Goal: Task Accomplishment & Management: Use online tool/utility

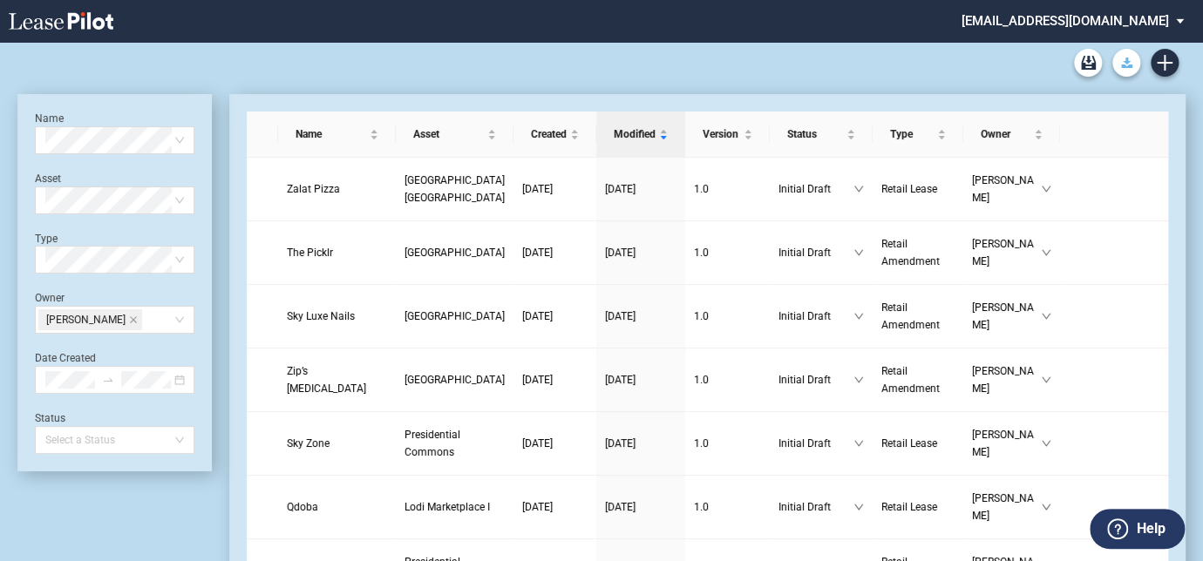
click at [1129, 72] on button "Download Blank Form" at bounding box center [1126, 63] width 28 height 28
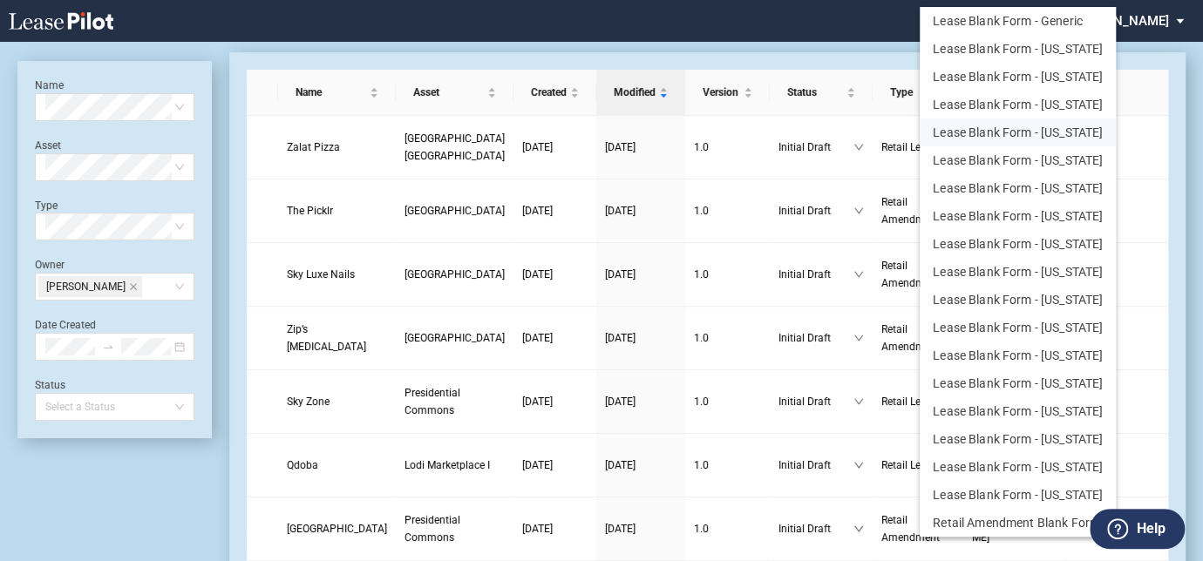
click at [967, 122] on button "Lease Blank Form - New York" at bounding box center [1018, 133] width 196 height 28
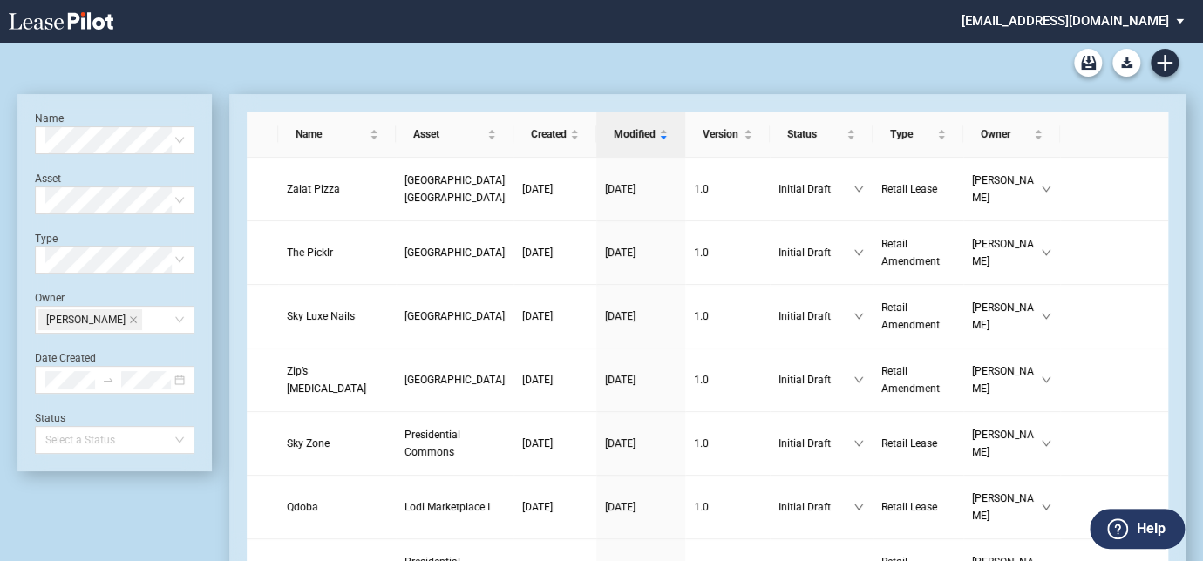
drag, startPoint x: 1194, startPoint y: 145, endPoint x: 1165, endPoint y: 109, distance: 46.4
click at [1162, 58] on icon "Create new document" at bounding box center [1165, 63] width 16 height 16
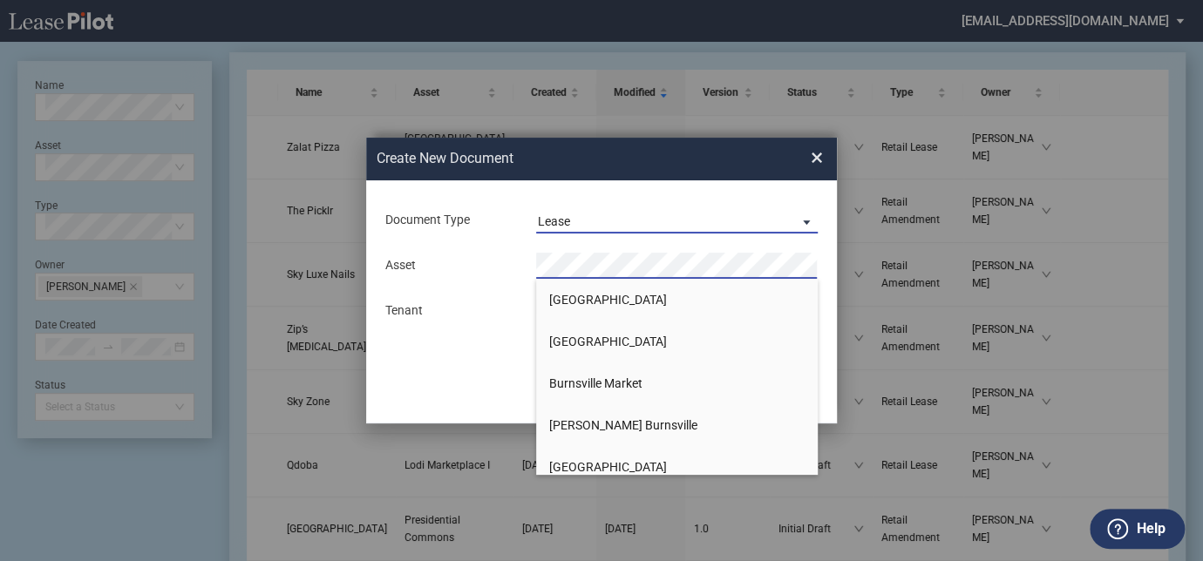
click at [572, 209] on md-select-value "Lease" at bounding box center [677, 220] width 282 height 26
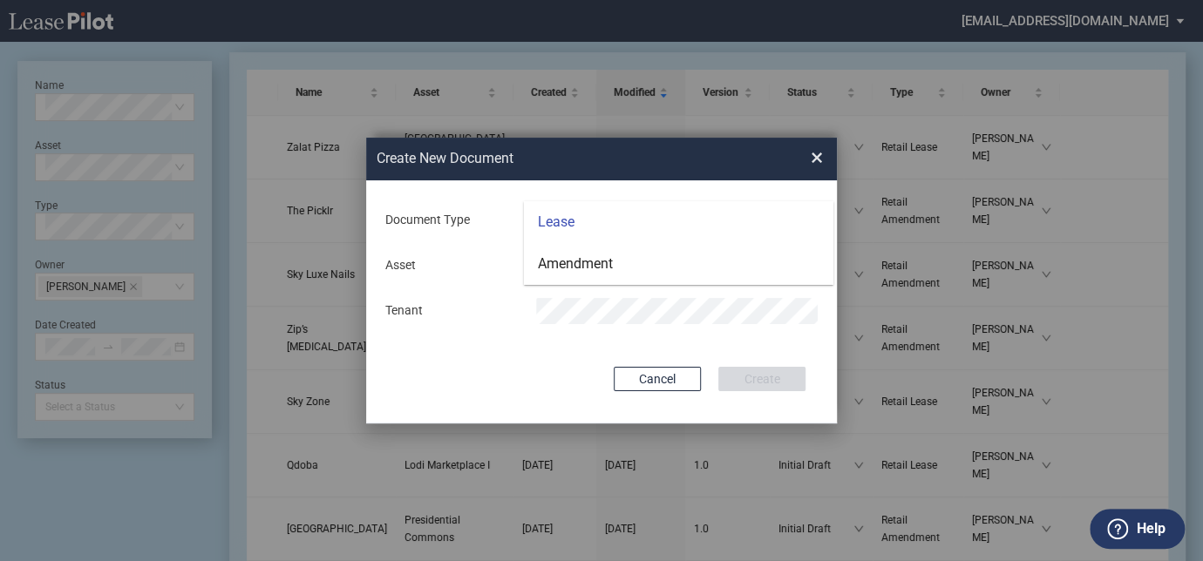
click at [481, 282] on md-backdrop at bounding box center [601, 301] width 1203 height 602
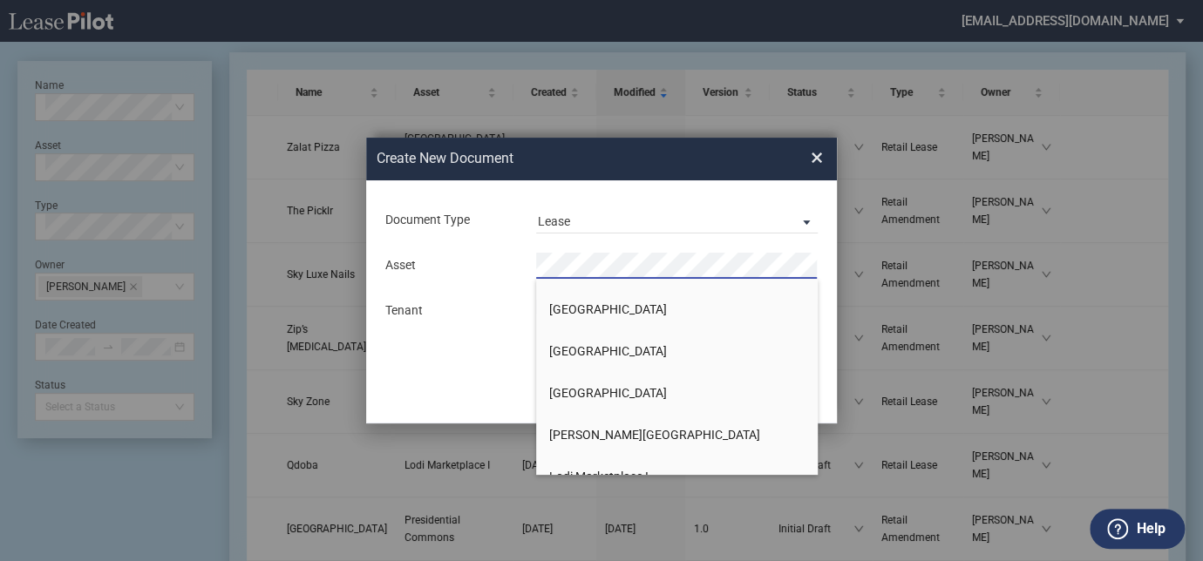
scroll to position [872, 0]
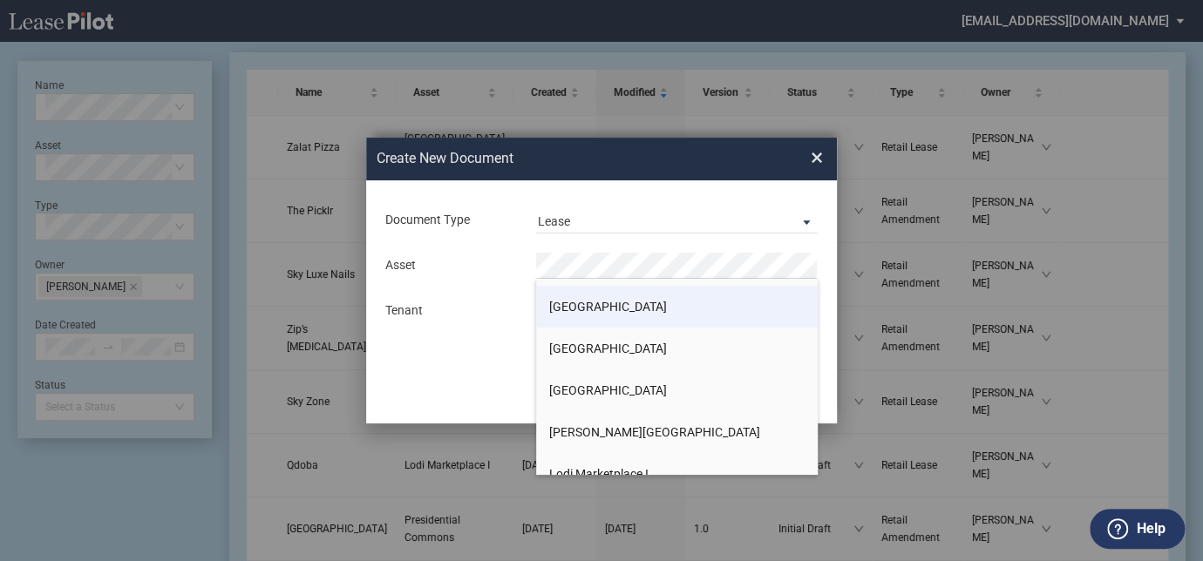
click at [590, 314] on li "[GEOGRAPHIC_DATA]" at bounding box center [677, 307] width 282 height 42
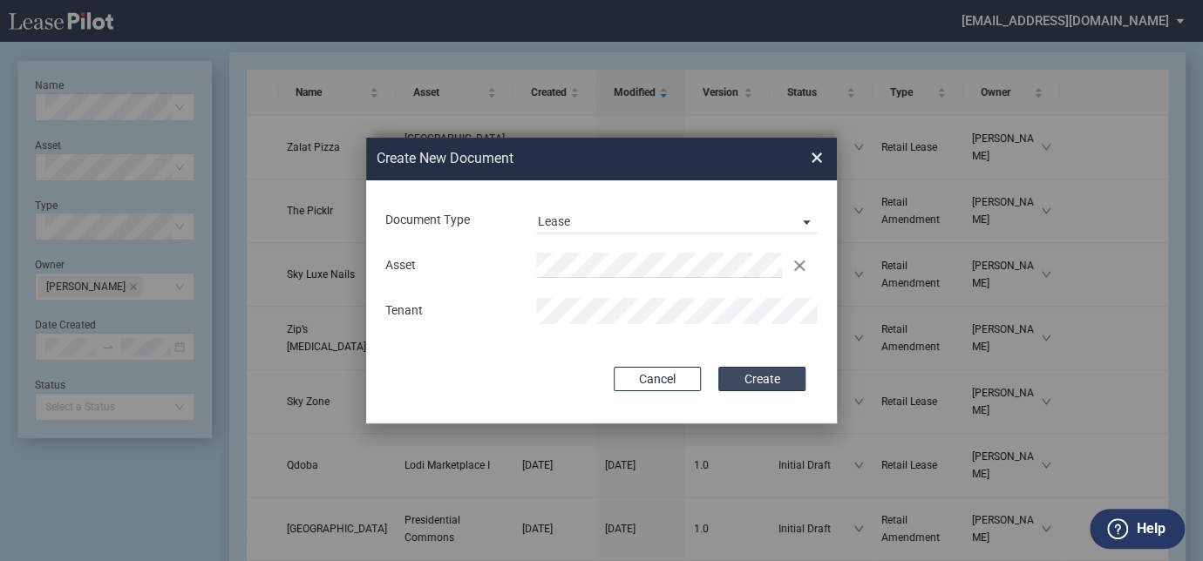
click at [778, 381] on button "Create" at bounding box center [761, 379] width 87 height 24
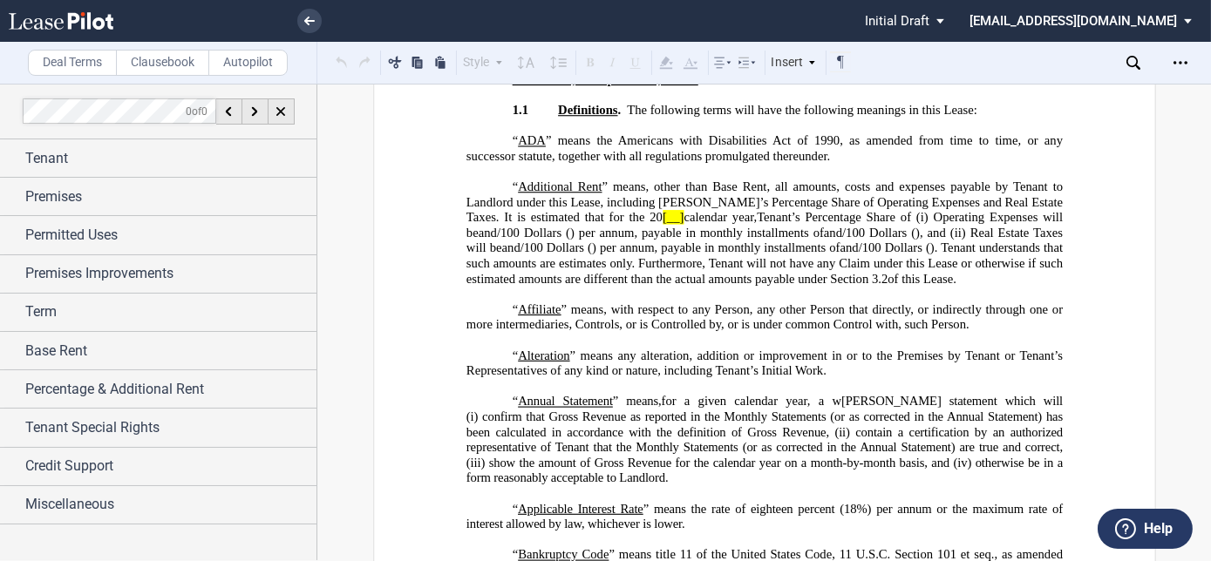
scroll to position [554, 0]
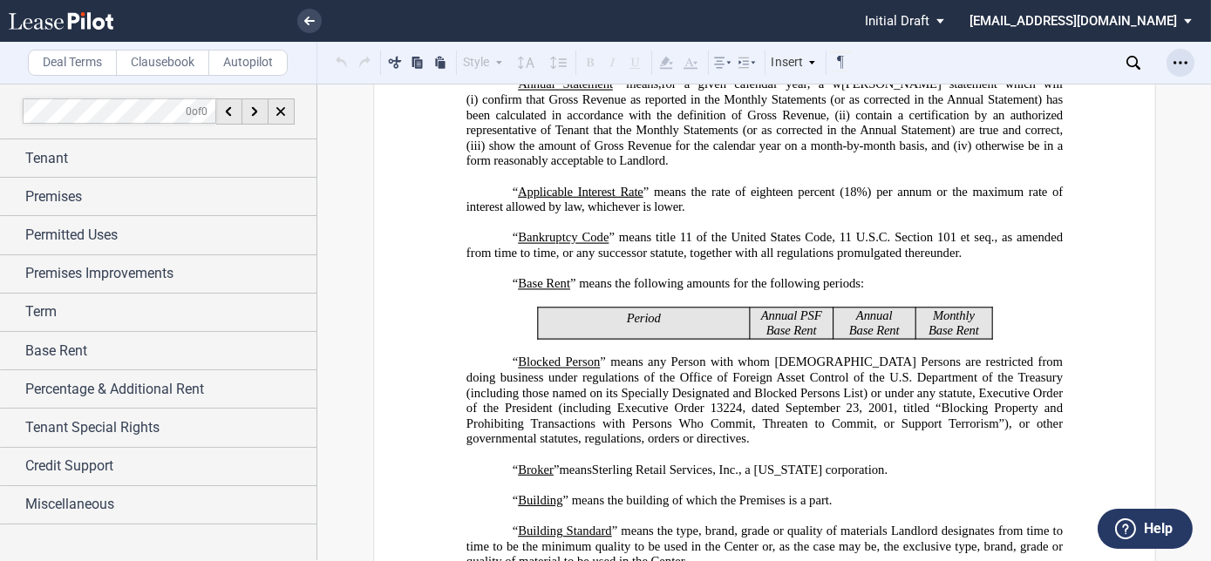
click at [1187, 56] on div "Open Lease options menu" at bounding box center [1180, 63] width 28 height 28
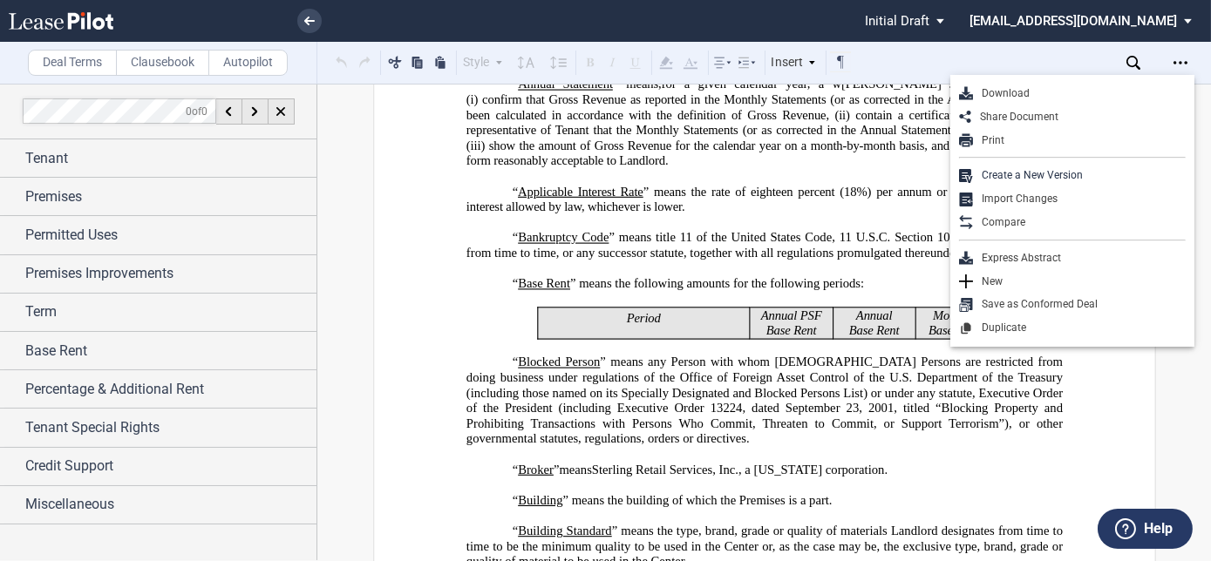
click at [993, 95] on div "Download" at bounding box center [1079, 93] width 213 height 15
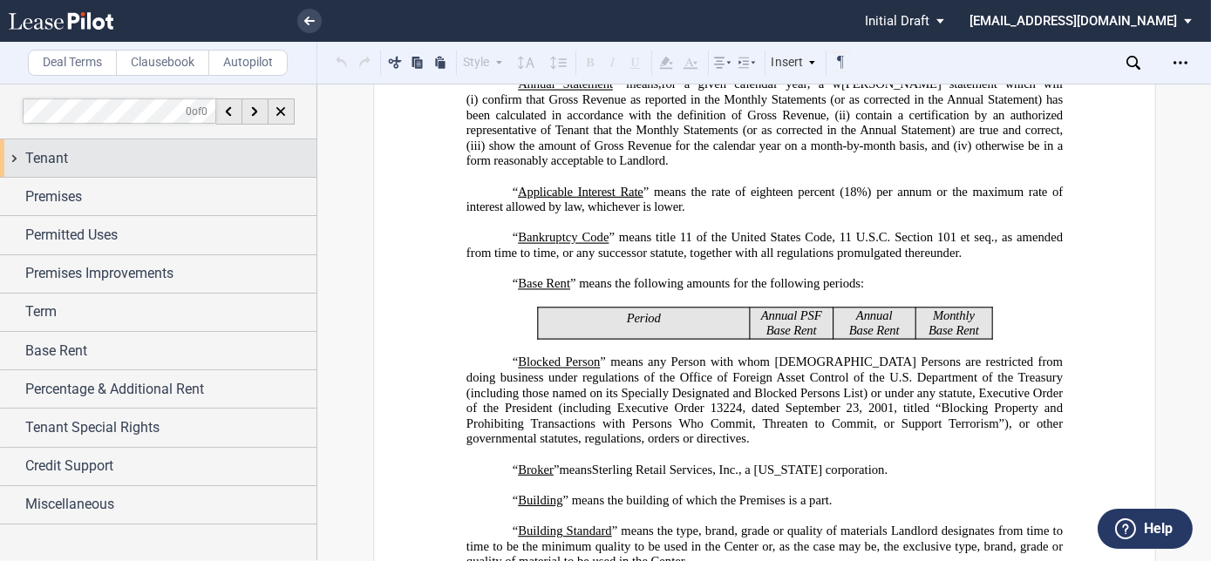
click at [49, 166] on span "Tenant" at bounding box center [46, 158] width 43 height 21
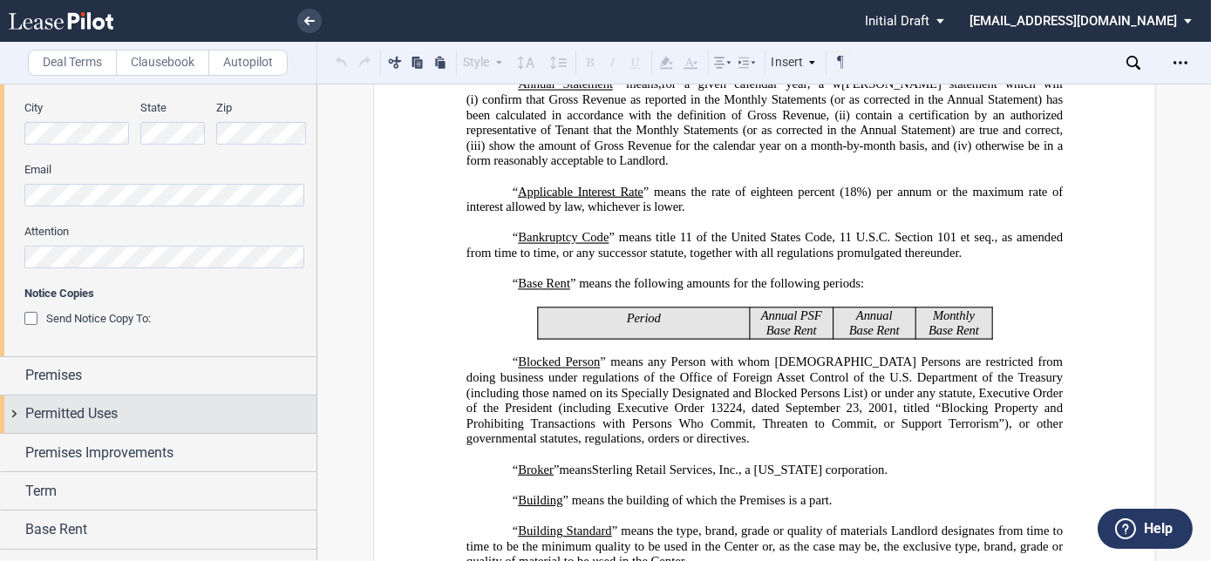
scroll to position [634, 0]
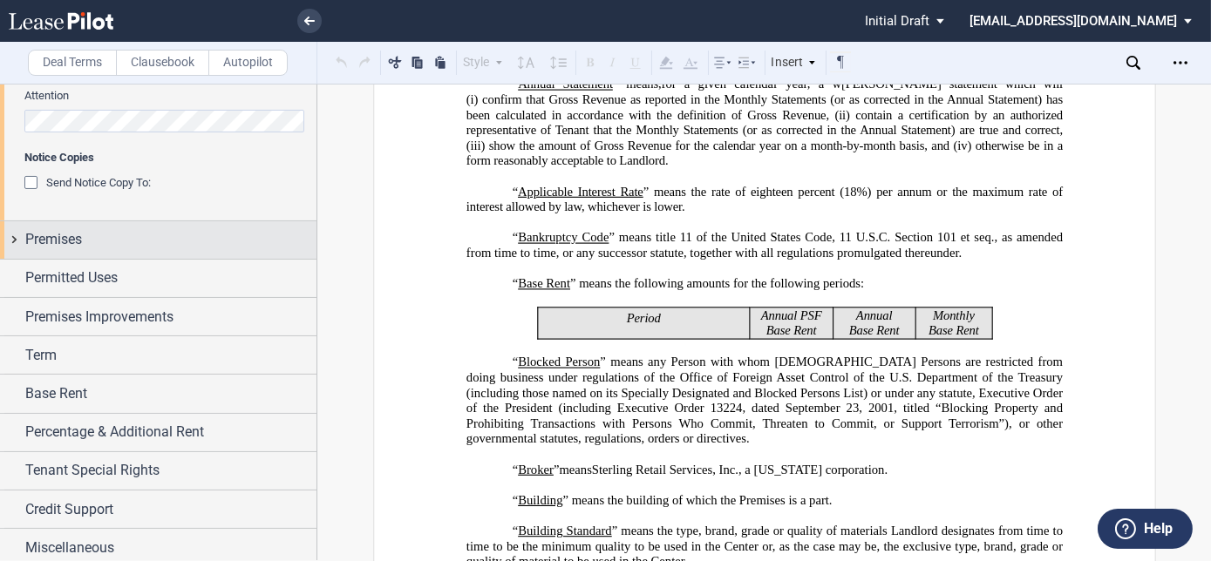
click at [98, 250] on div "Premises" at bounding box center [158, 239] width 316 height 37
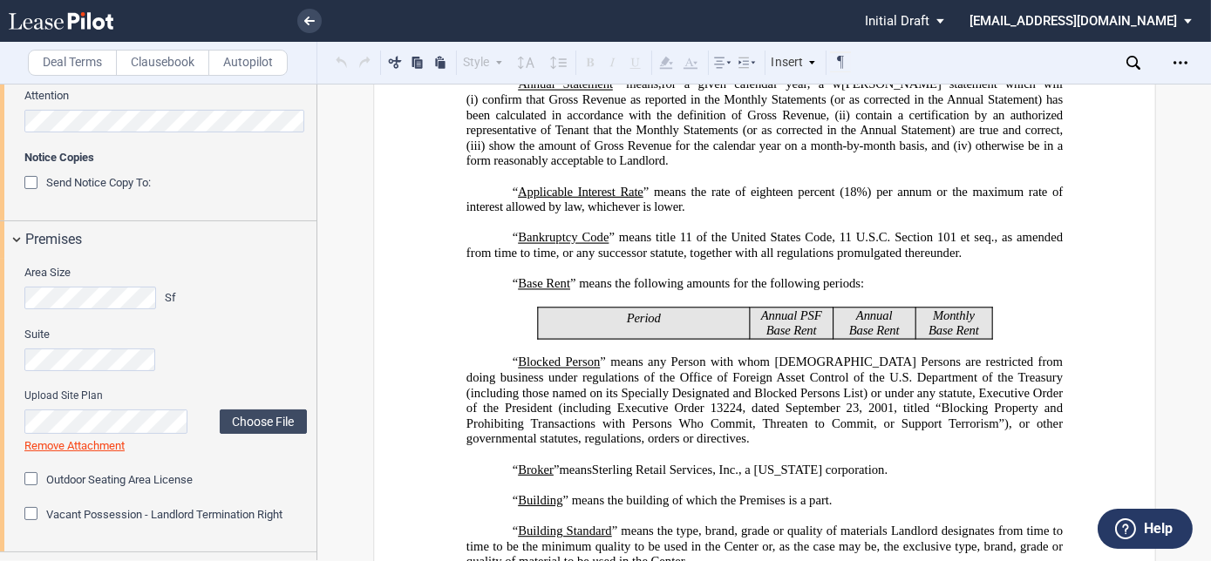
scroll to position [932, 0]
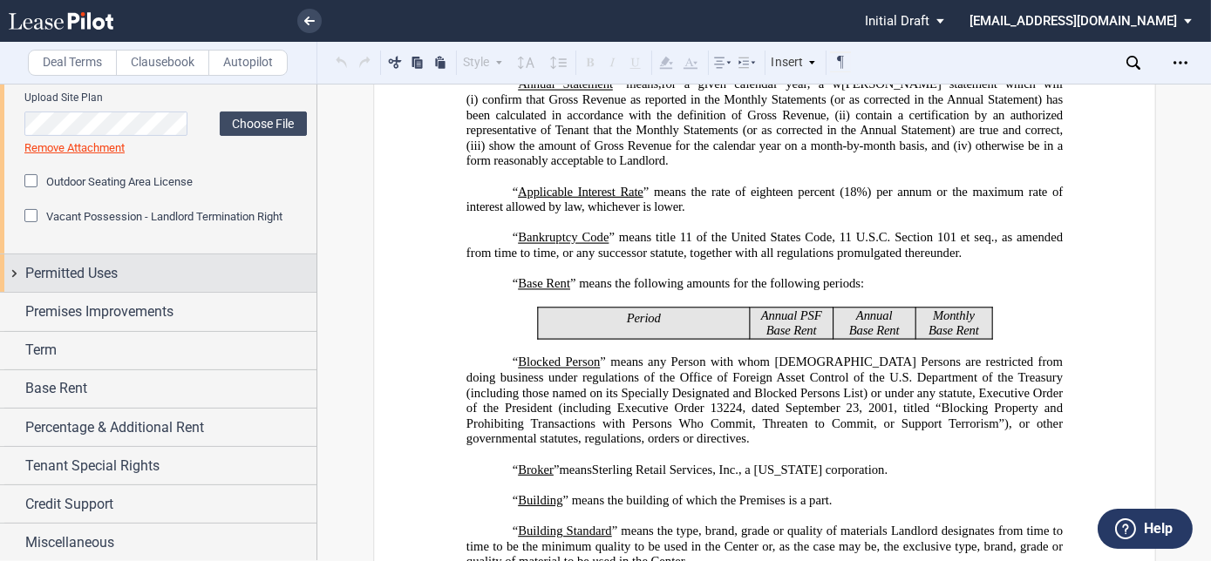
click at [99, 271] on span "Permitted Uses" at bounding box center [71, 273] width 92 height 21
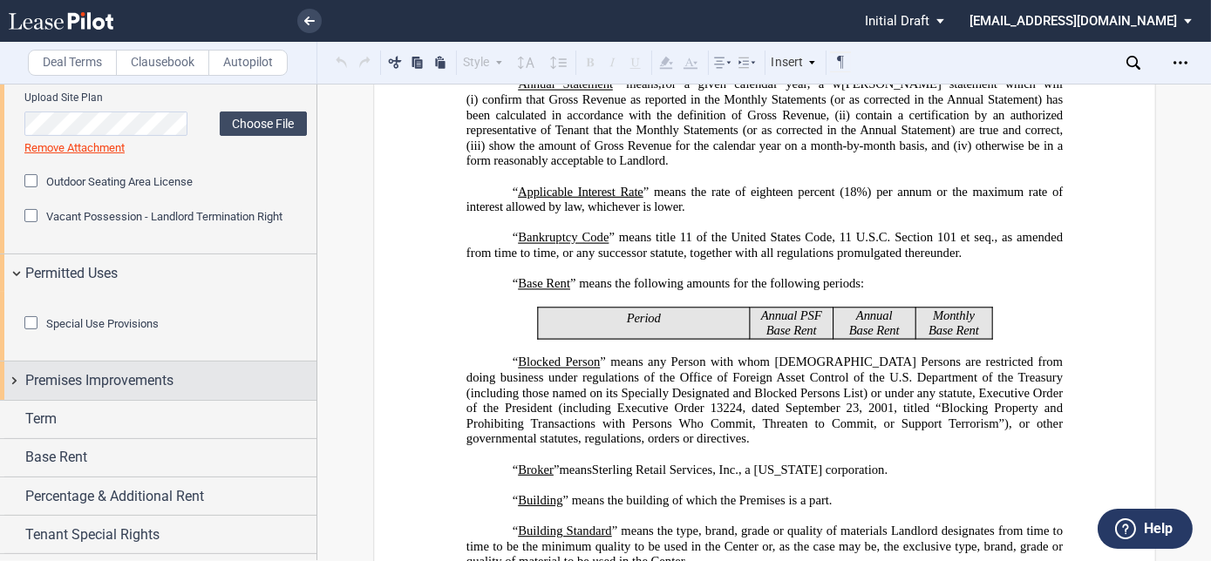
scroll to position [1097, 0]
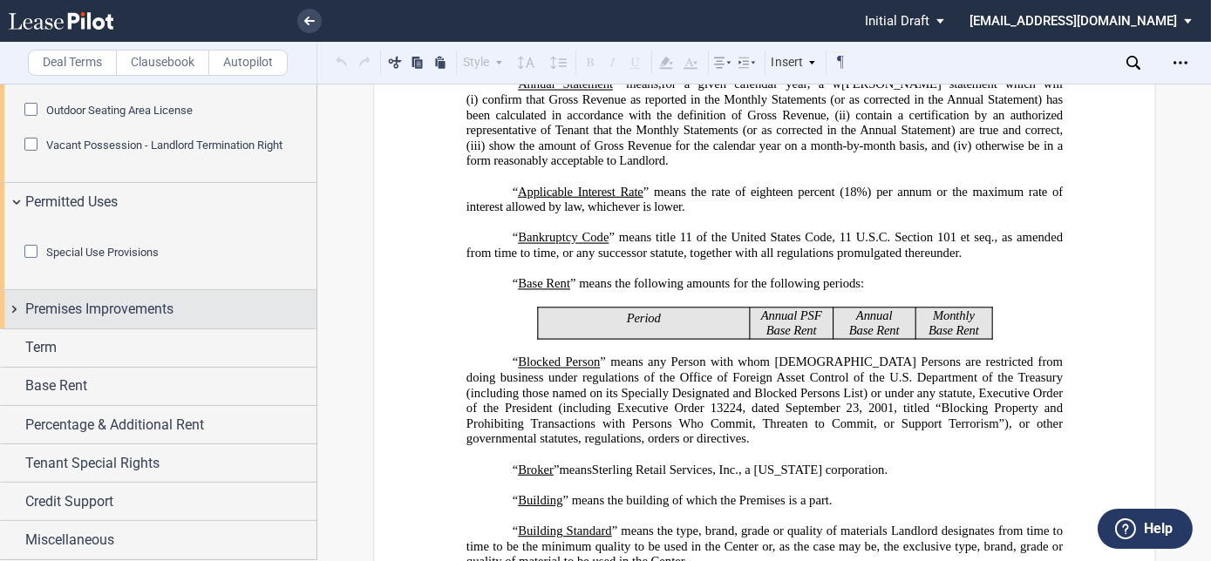
click at [99, 316] on span "Premises Improvements" at bounding box center [99, 309] width 148 height 21
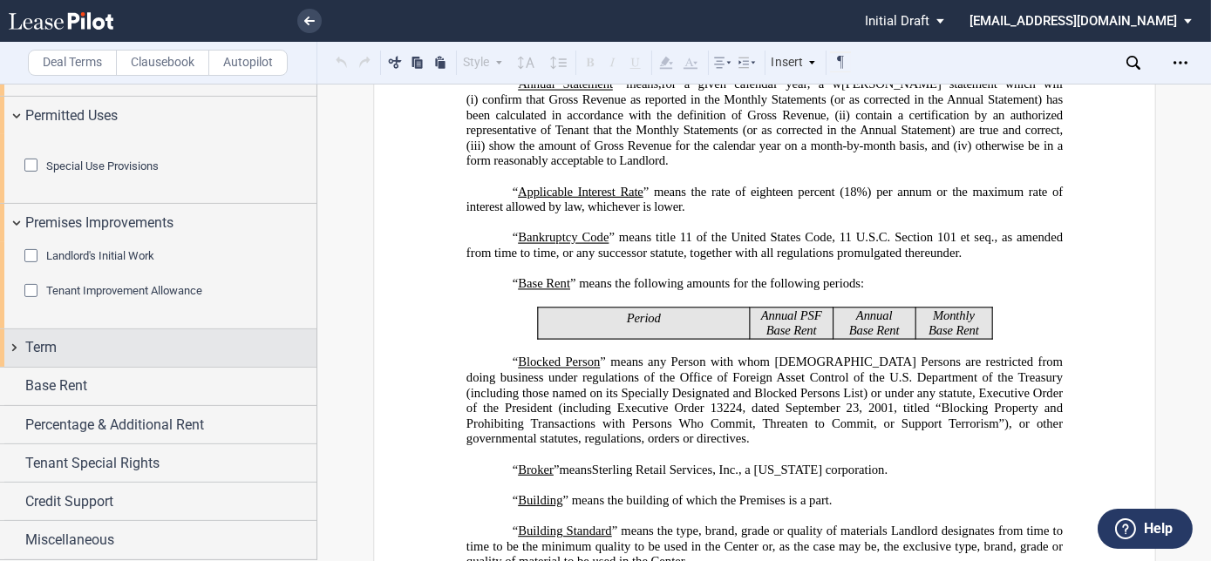
click at [102, 332] on div "Term" at bounding box center [158, 347] width 316 height 37
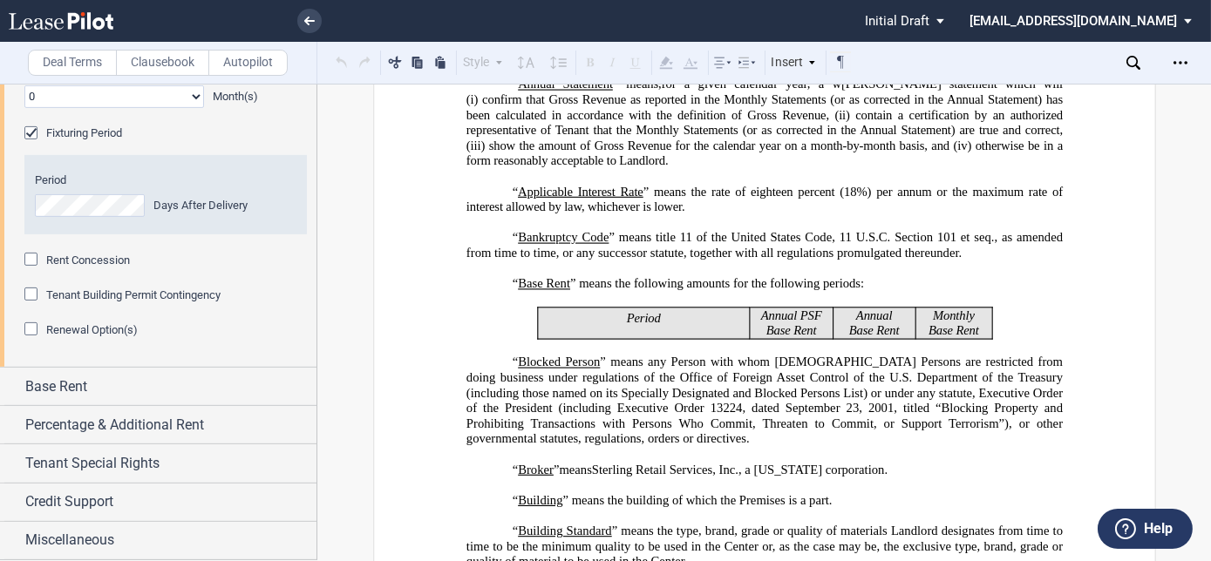
scroll to position [1532, 0]
click at [88, 380] on div "Base Rent" at bounding box center [170, 387] width 291 height 21
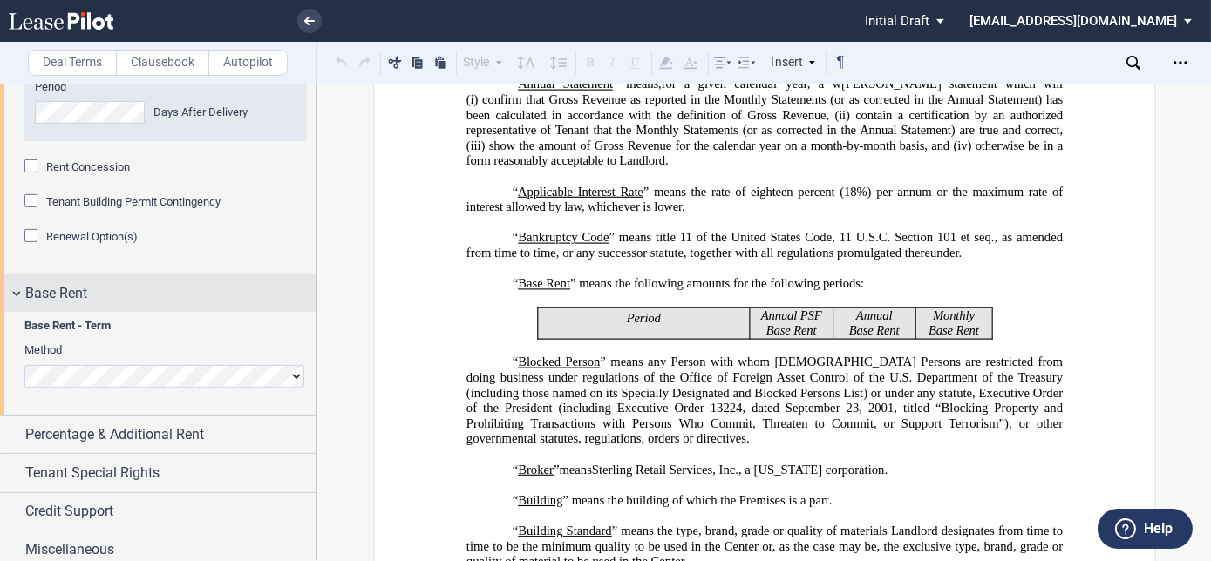
scroll to position [1636, 0]
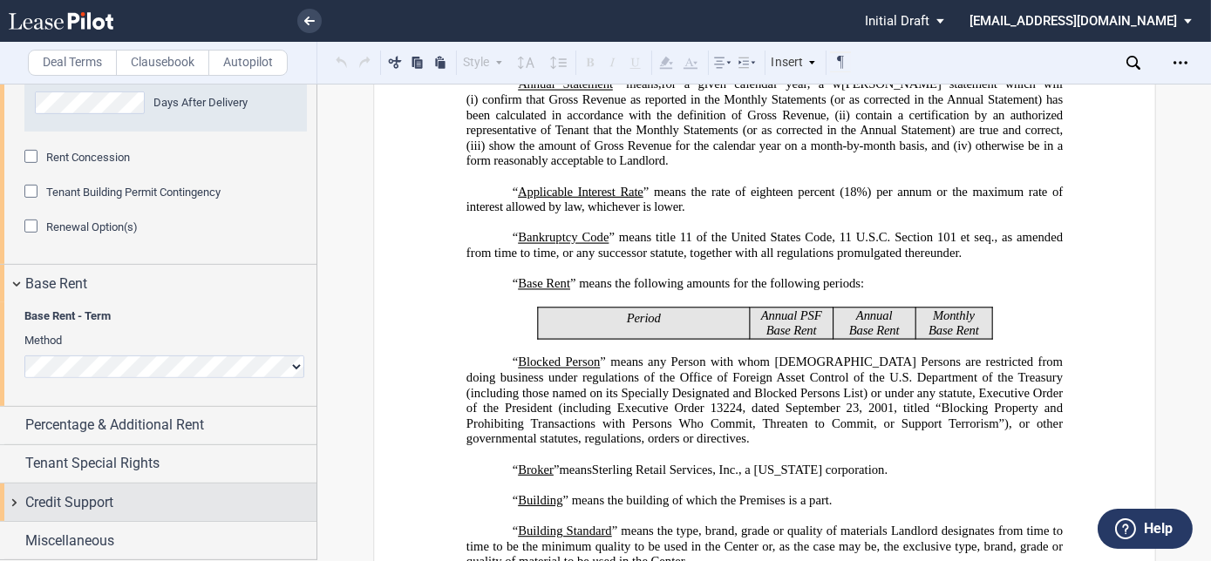
click at [120, 493] on div "Credit Support" at bounding box center [170, 503] width 291 height 21
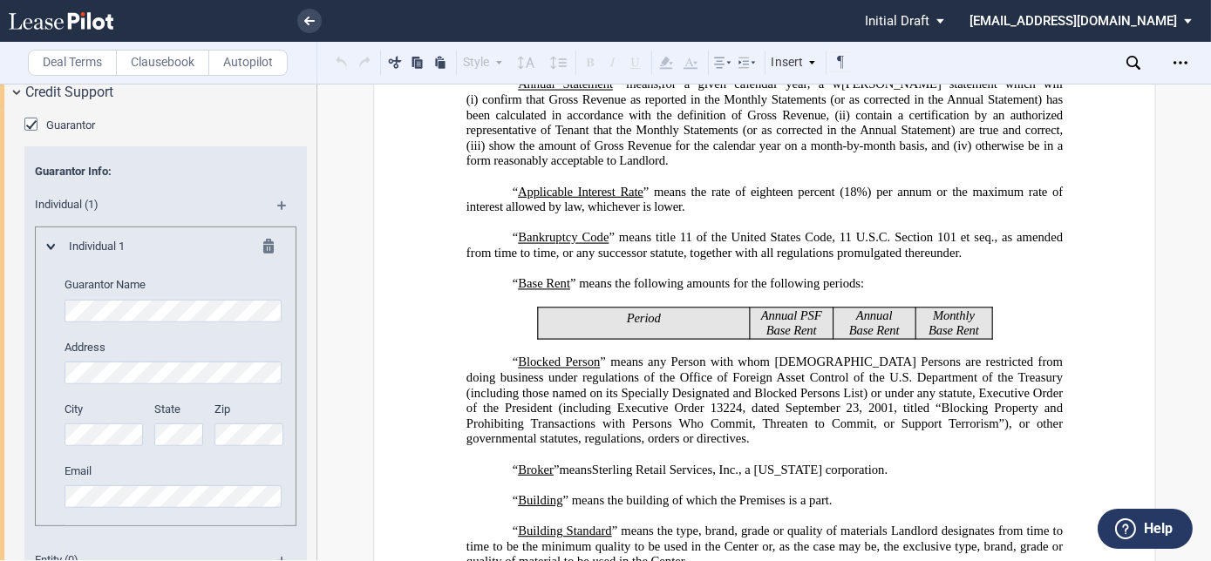
scroll to position [2234, 0]
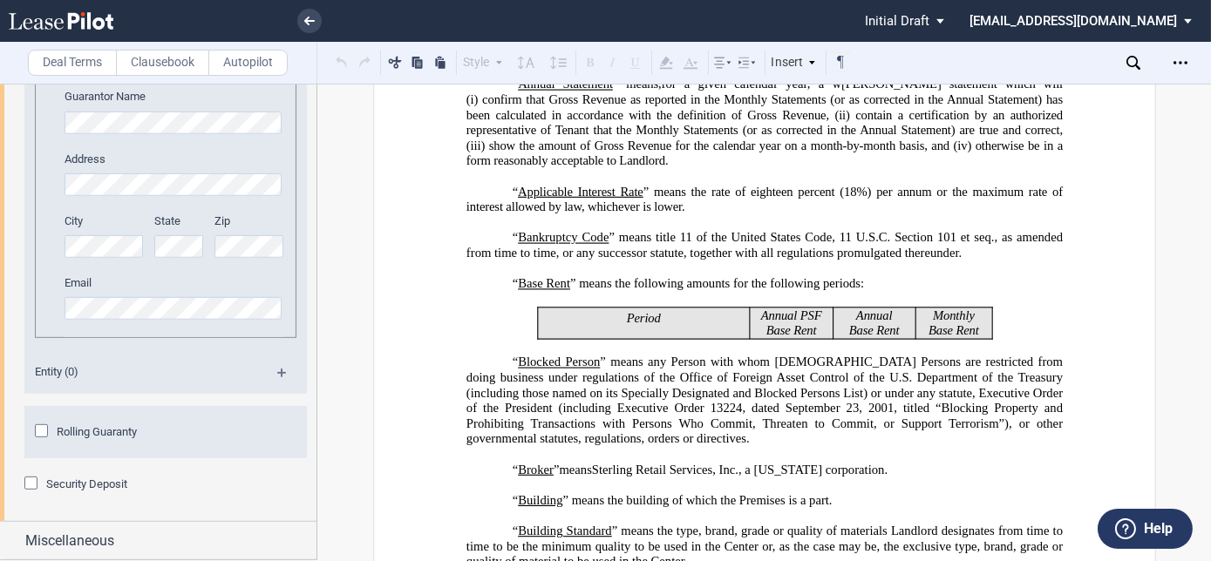
click at [32, 485] on div "Security Deposit" at bounding box center [32, 485] width 17 height 17
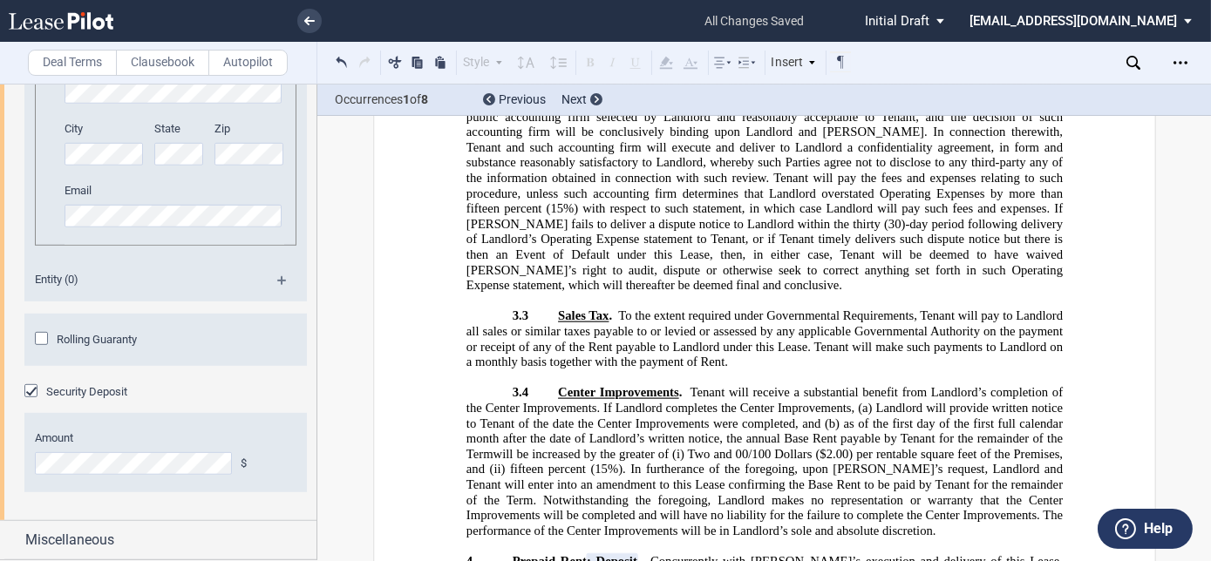
scroll to position [8355, 0]
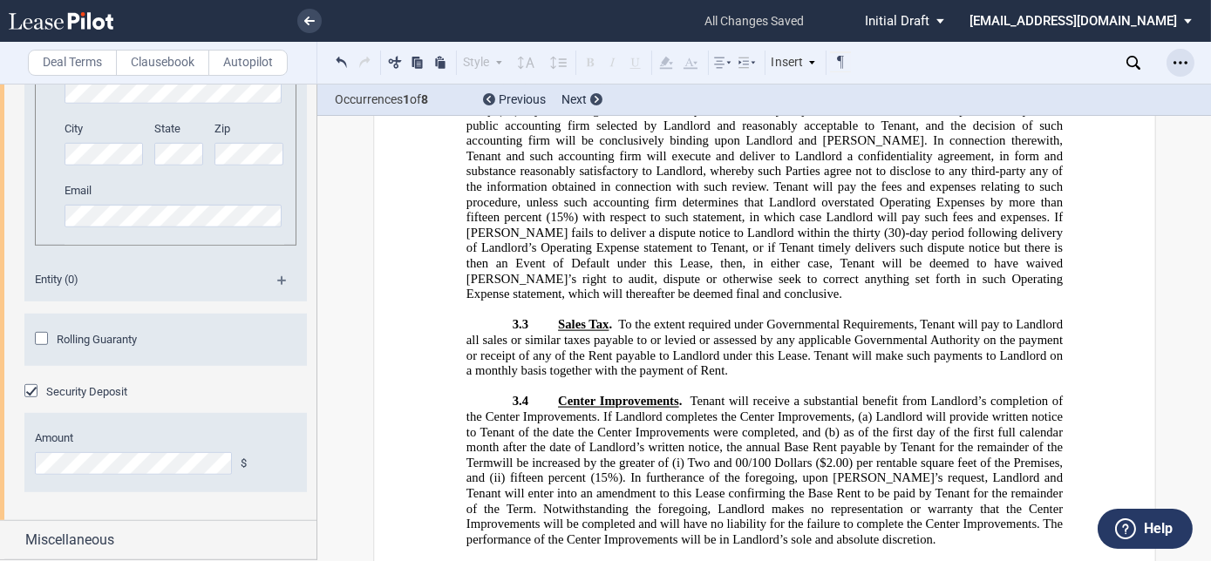
click at [1171, 64] on div "Open Lease options menu" at bounding box center [1180, 63] width 28 height 28
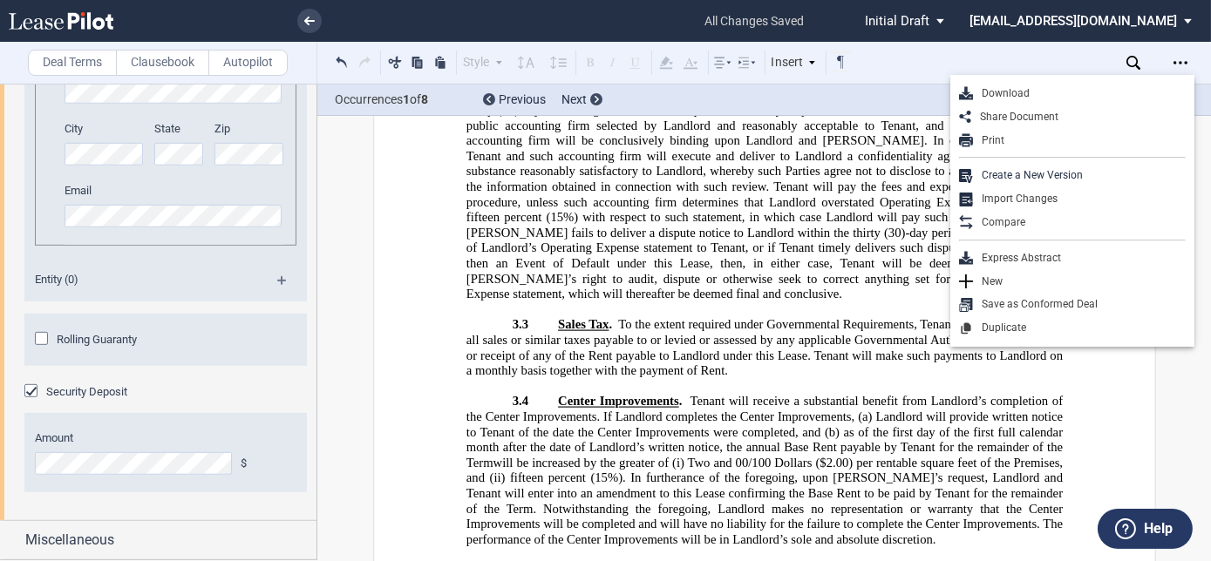
drag, startPoint x: 1018, startPoint y: 99, endPoint x: 612, endPoint y: 560, distance: 613.9
click at [1018, 99] on div "Download" at bounding box center [1079, 93] width 213 height 15
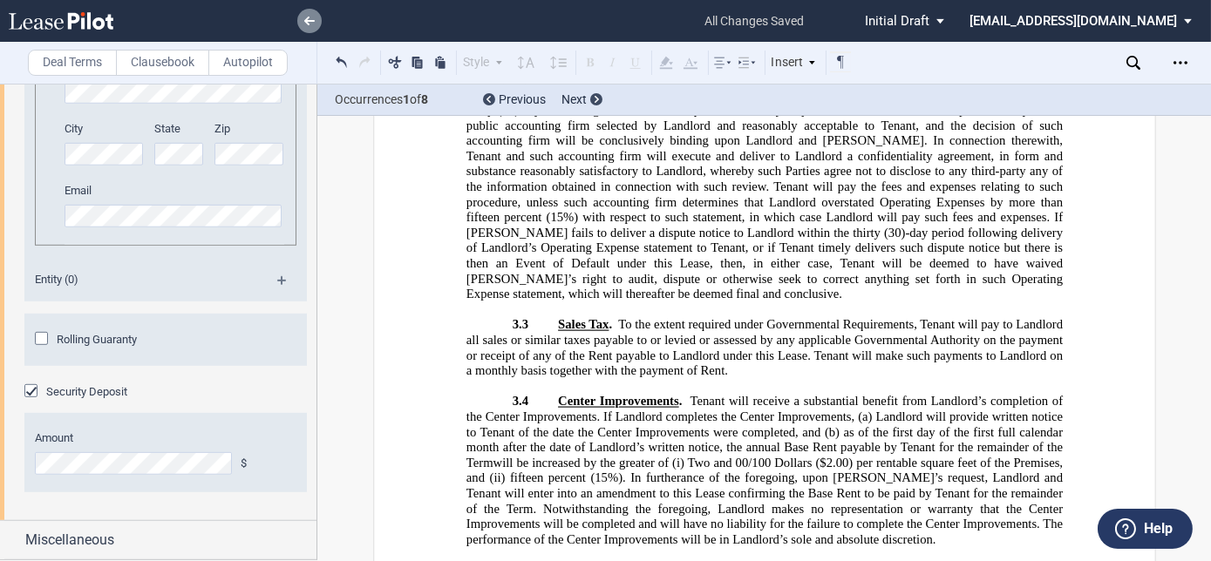
click at [314, 19] on icon at bounding box center [309, 21] width 10 height 9
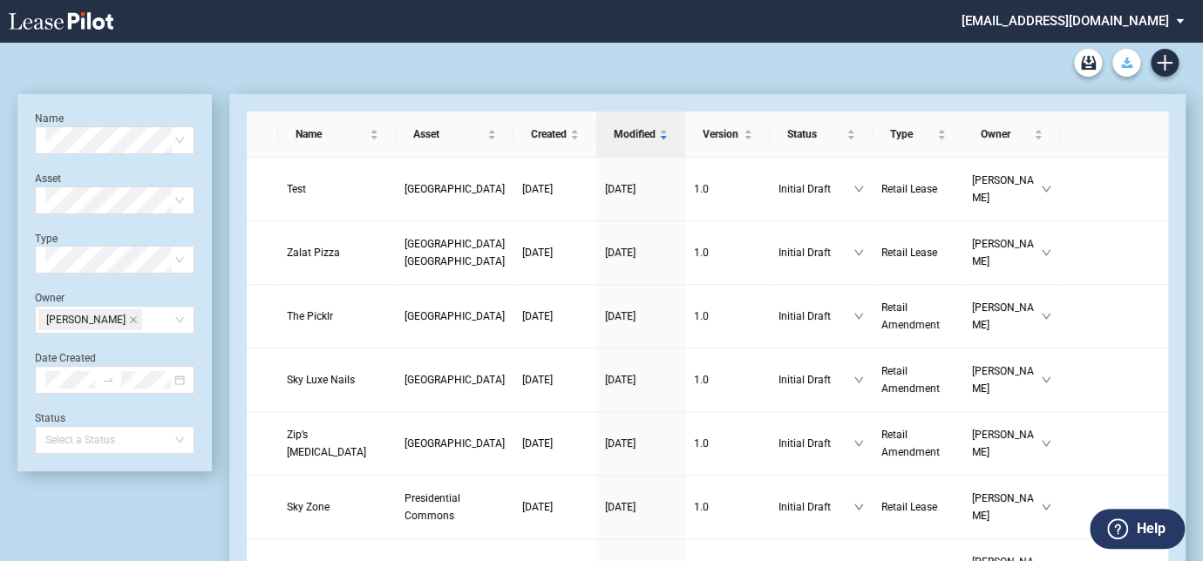
click at [1127, 64] on icon "Download Blank Form" at bounding box center [1126, 63] width 11 height 10
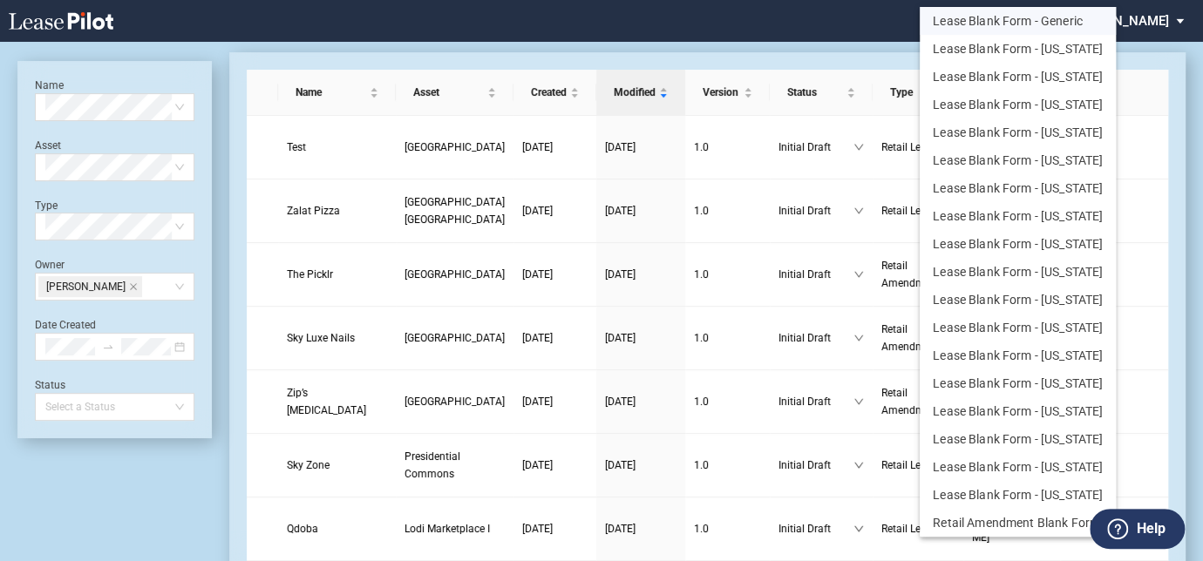
click at [993, 21] on button "Lease Blank Form - Generic" at bounding box center [1018, 21] width 196 height 28
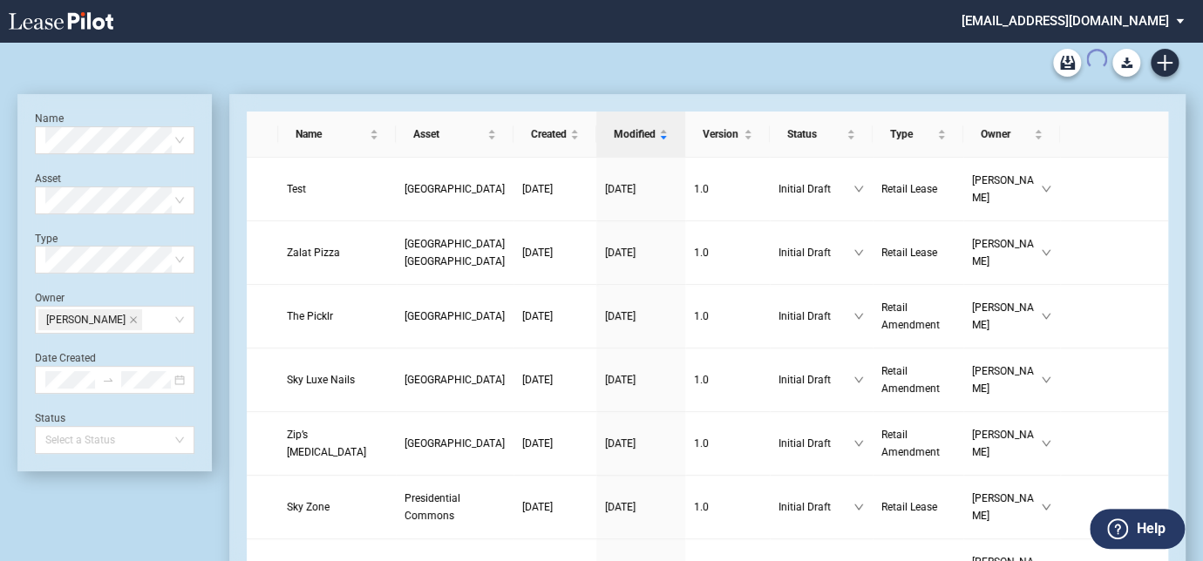
scroll to position [42, 0]
